Goal: Subscribe to service/newsletter

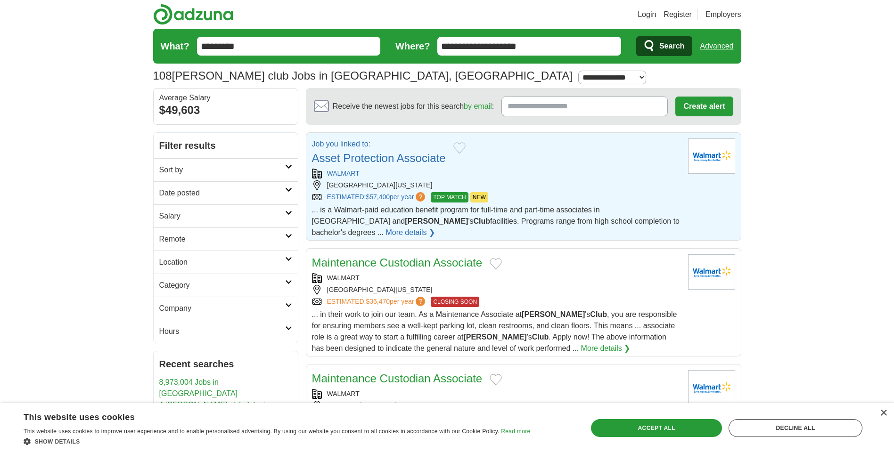
click at [668, 41] on span "Search" at bounding box center [671, 46] width 25 height 19
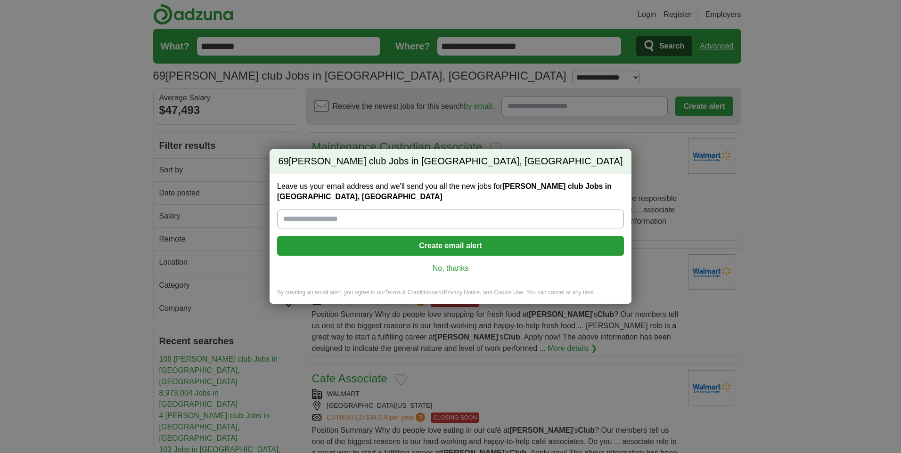
click at [335, 212] on input "Leave us your email address and we'll send you all the new jobs for Sams club J…" at bounding box center [450, 219] width 347 height 19
type input "**********"
click at [457, 245] on button "Create email alert" at bounding box center [450, 246] width 347 height 20
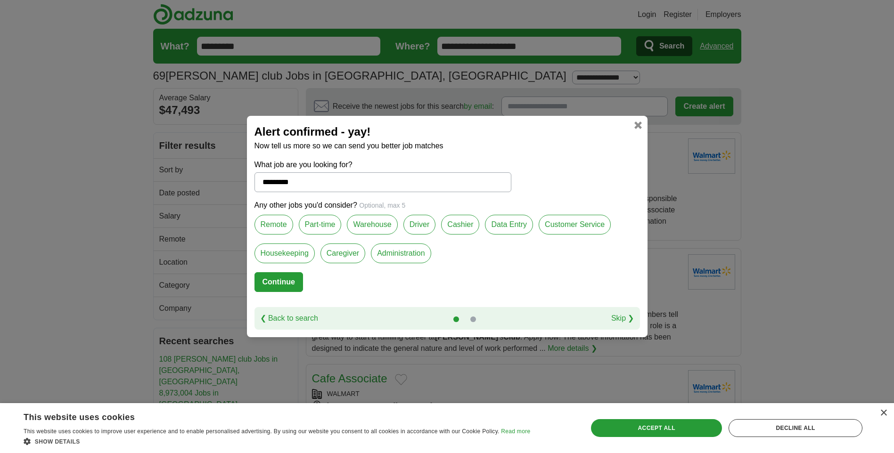
click at [563, 224] on label "Customer Service" at bounding box center [575, 225] width 72 height 20
click at [281, 280] on button "Continue" at bounding box center [278, 282] width 49 height 20
select select "*"
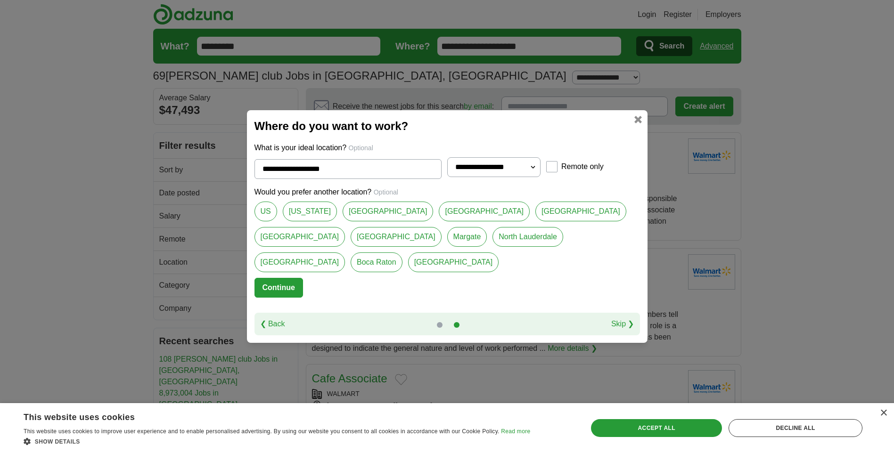
click at [408, 260] on link "[GEOGRAPHIC_DATA]" at bounding box center [453, 263] width 91 height 20
type input "**********"
click at [279, 290] on button "Continue" at bounding box center [278, 288] width 49 height 20
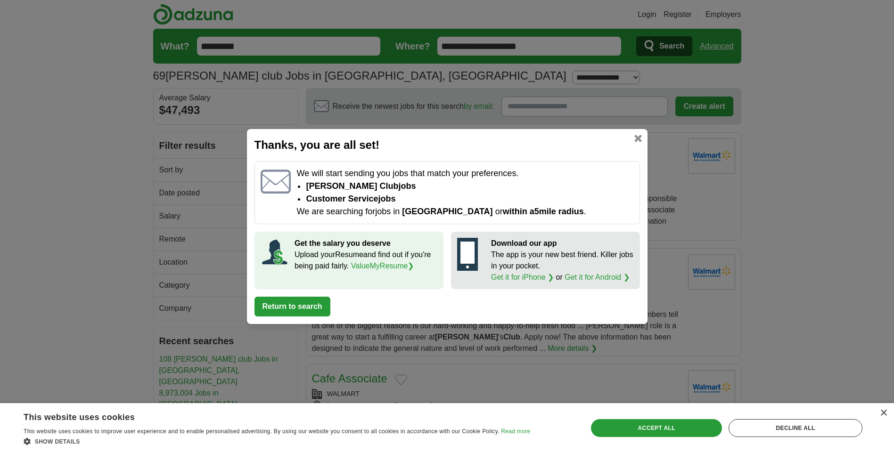
click at [352, 266] on link "ValueMyResume ❯" at bounding box center [382, 266] width 63 height 8
